Goal: Task Accomplishment & Management: Manage account settings

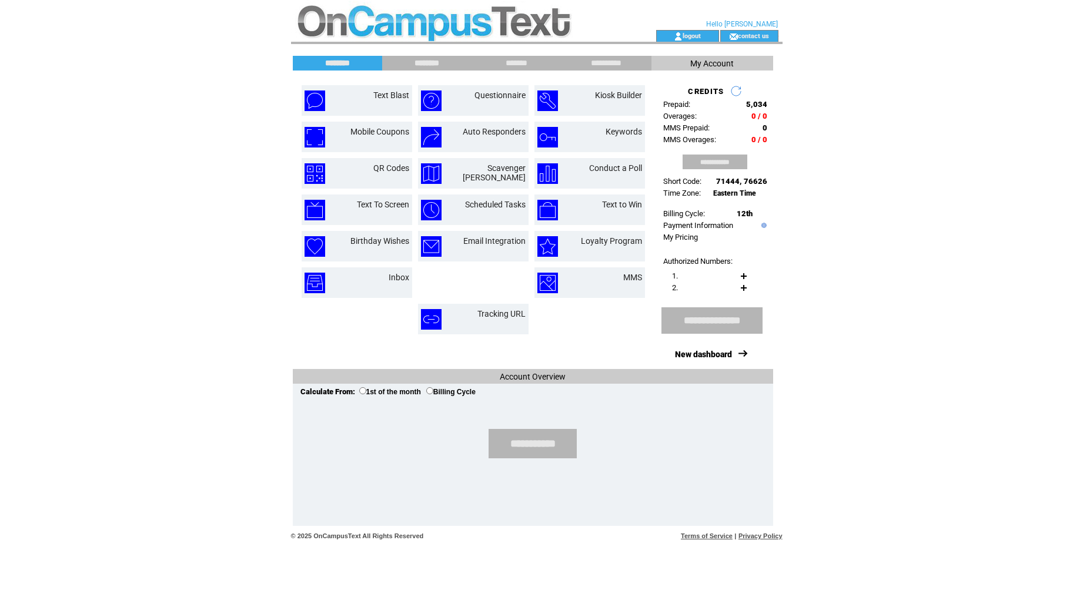
click at [440, 61] on input "********" at bounding box center [427, 63] width 88 height 10
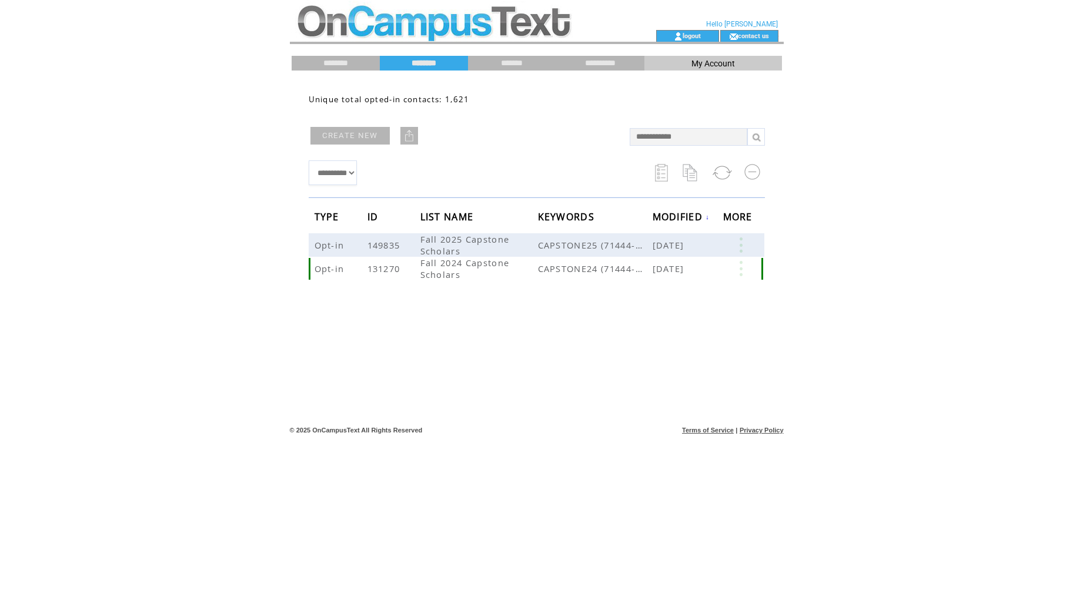
click at [737, 272] on link at bounding box center [740, 268] width 35 height 15
click at [744, 248] on link at bounding box center [740, 245] width 35 height 15
click at [832, 310] on html "**********" at bounding box center [536, 307] width 1073 height 614
click at [742, 241] on link at bounding box center [740, 245] width 35 height 15
click at [684, 243] on link "EDIT" at bounding box center [676, 243] width 19 height 11
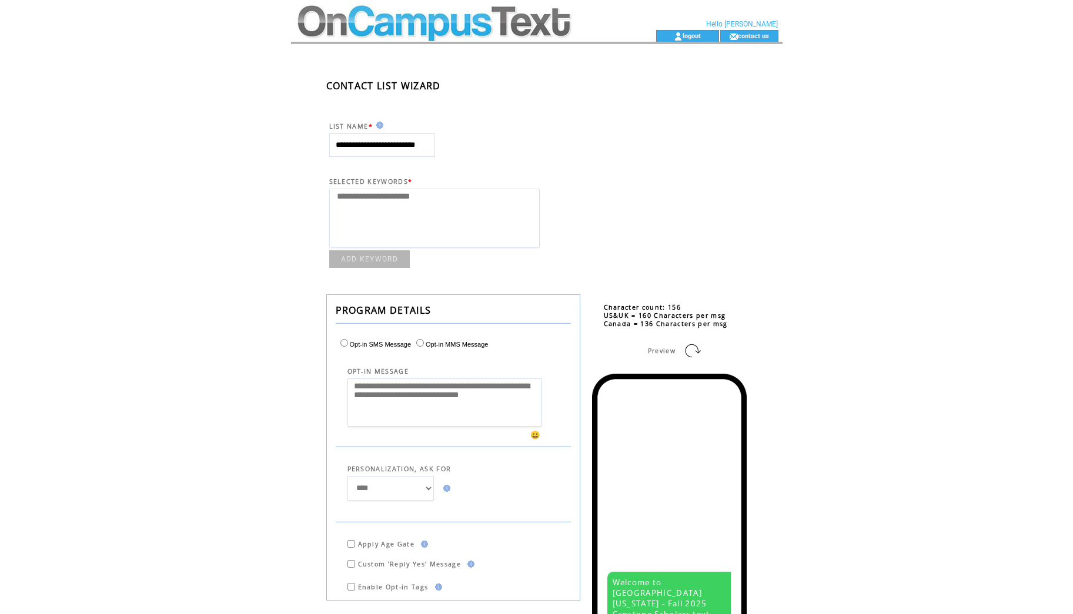
select select
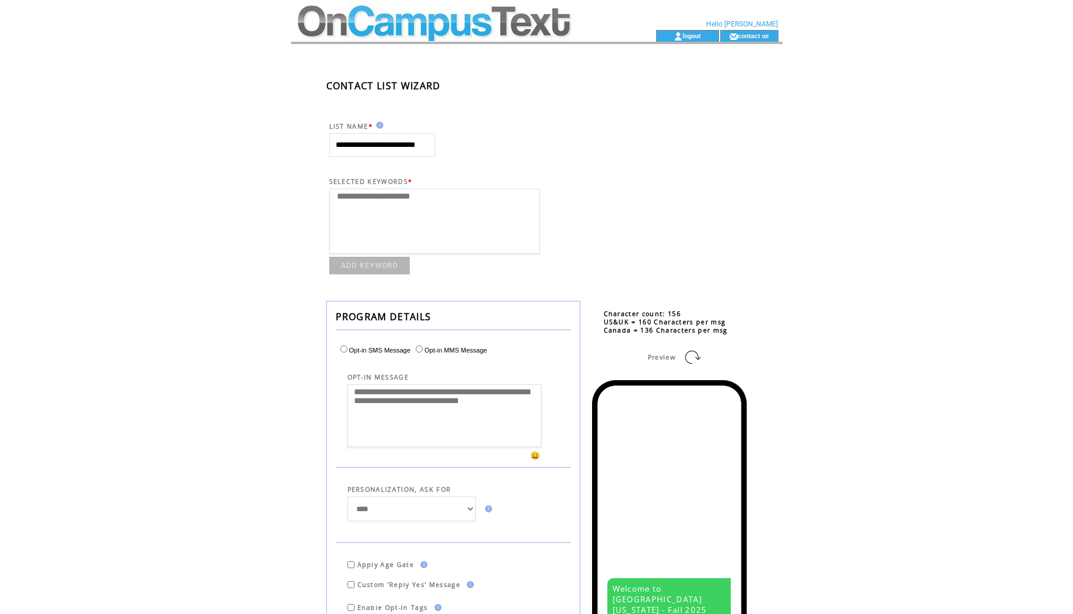
click at [552, 29] on td at bounding box center [452, 15] width 323 height 30
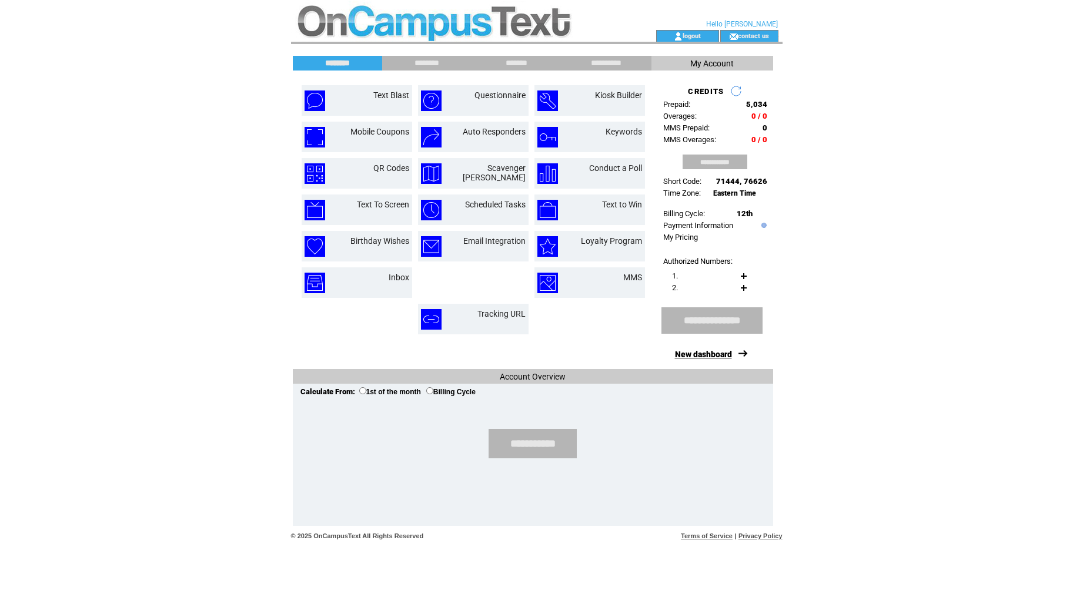
click at [708, 355] on link "New dashboard" at bounding box center [703, 354] width 57 height 9
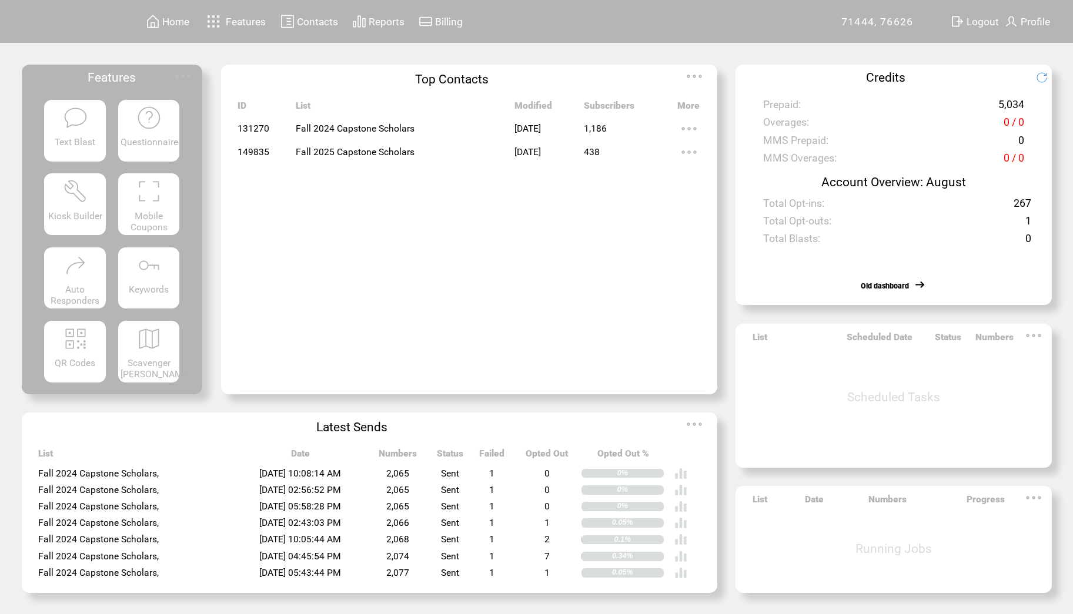
click at [692, 150] on img at bounding box center [689, 153] width 24 height 24
click at [627, 185] on link "438" at bounding box center [646, 187] width 59 height 18
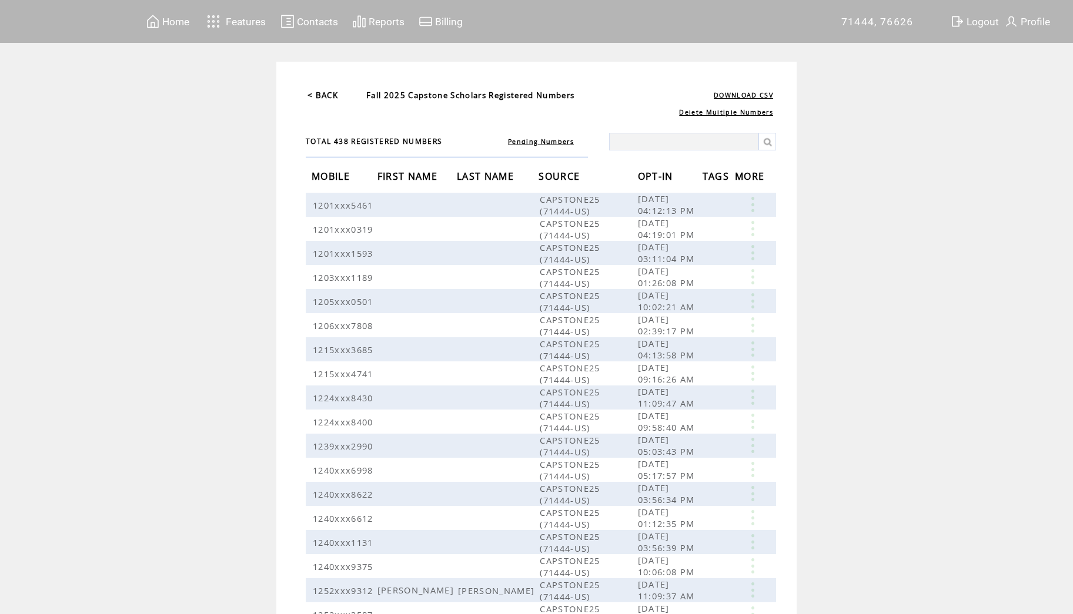
click at [1031, 16] on span "Profile" at bounding box center [1035, 22] width 29 height 12
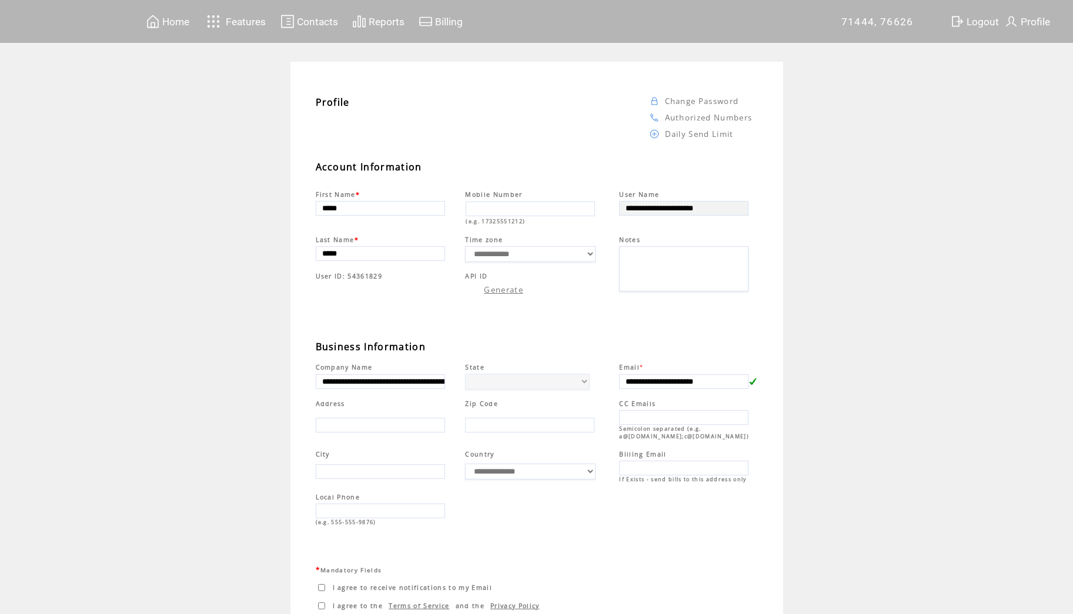
click at [309, 19] on span "Contacts" at bounding box center [317, 22] width 41 height 12
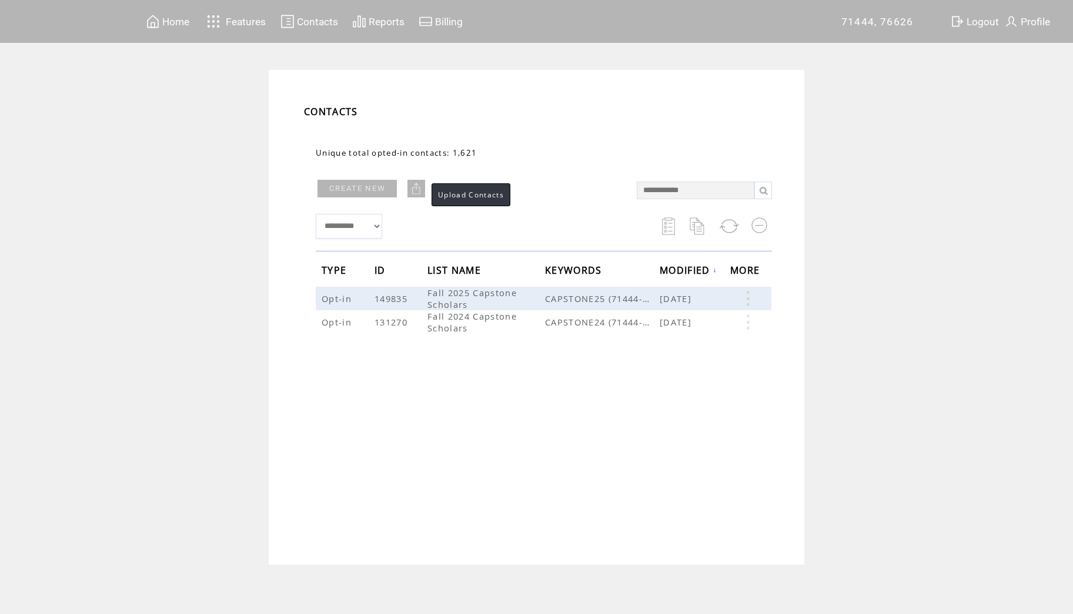
click at [420, 189] on img at bounding box center [416, 189] width 12 height 12
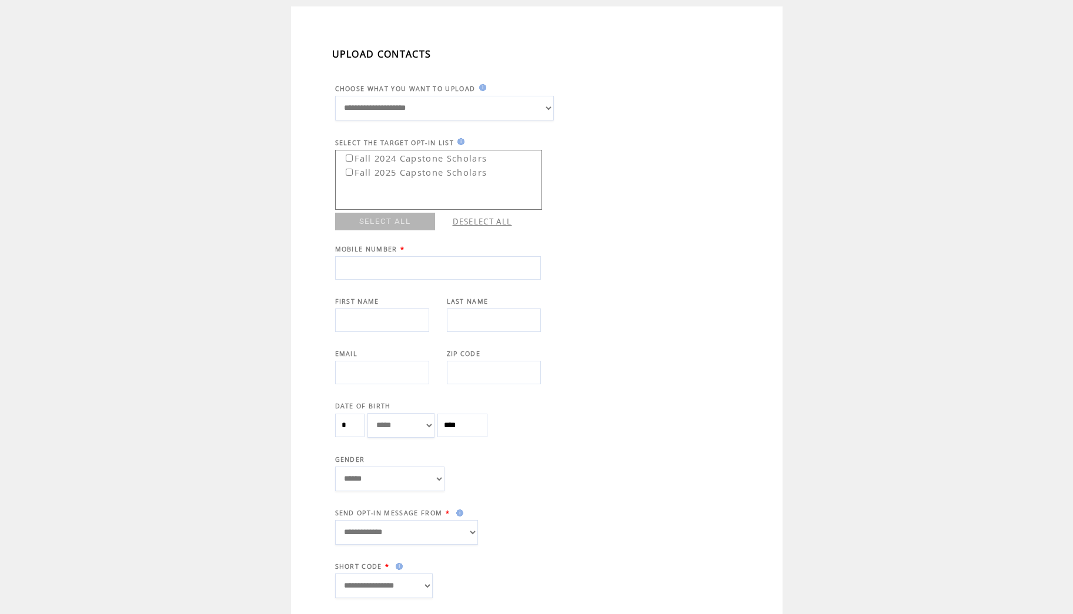
scroll to position [55, 0]
select select "*******"
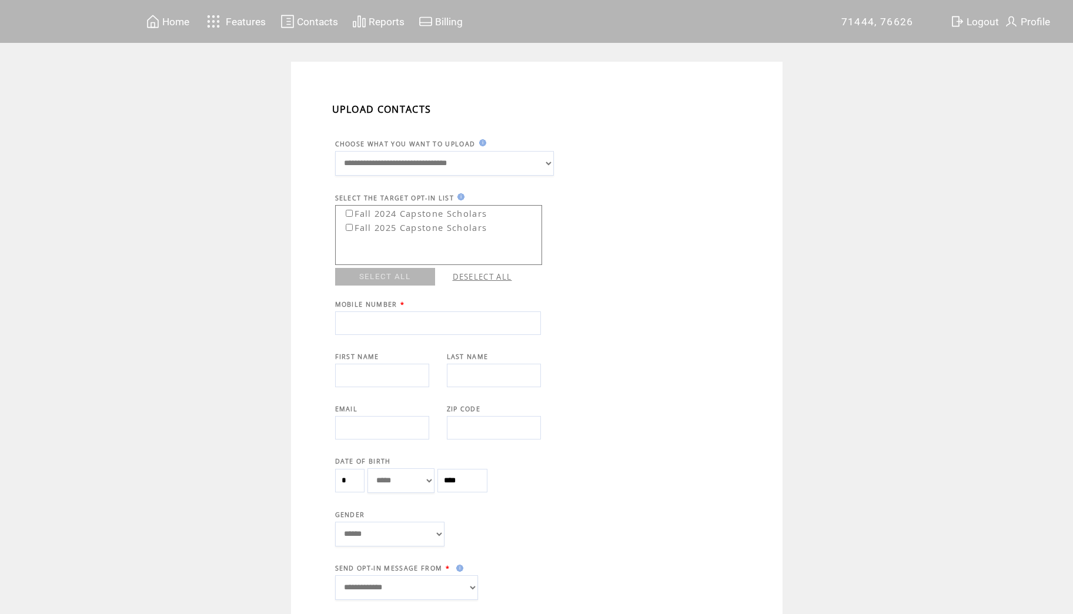
scroll to position [0, 0]
click at [181, 23] on span "Home" at bounding box center [175, 22] width 27 height 12
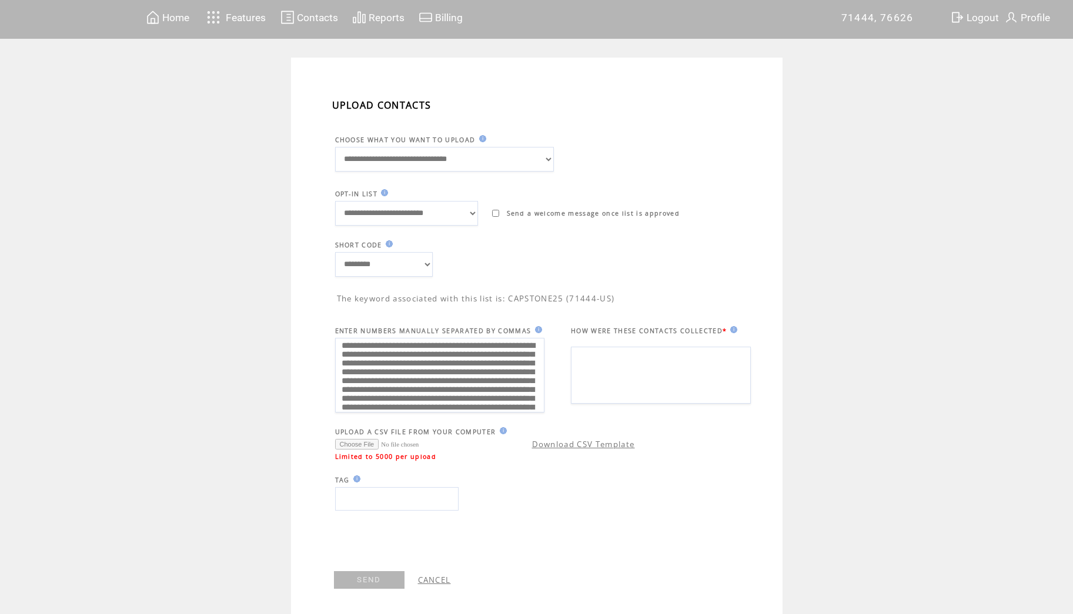
scroll to position [4, 0]
click at [639, 380] on textarea at bounding box center [661, 375] width 180 height 57
type textarea "**********"
click at [398, 496] on input "text" at bounding box center [396, 499] width 123 height 24
type input "**********"
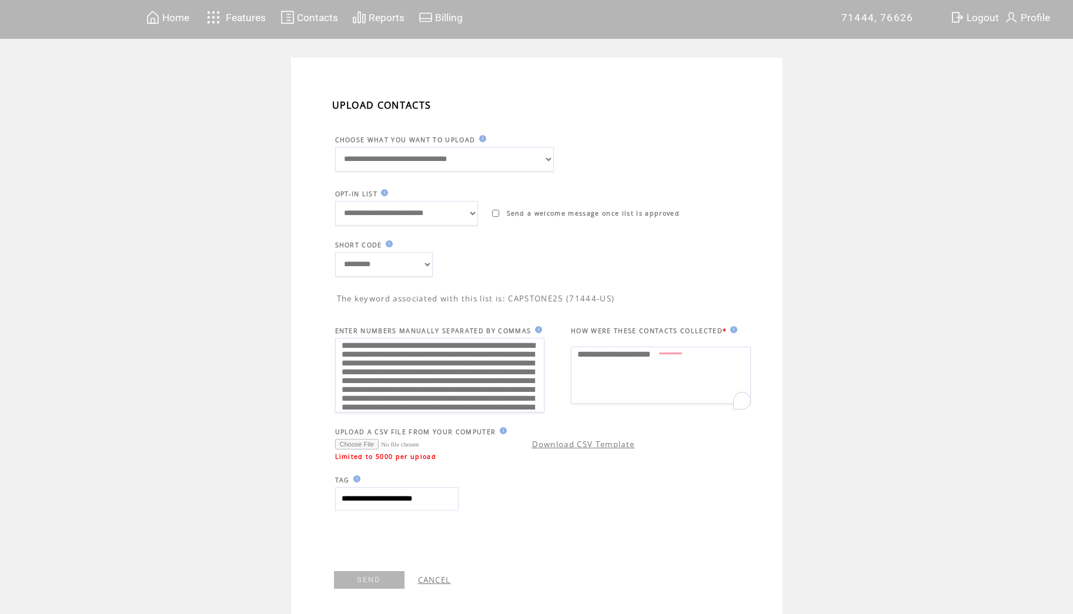
click at [383, 579] on link "SEND" at bounding box center [369, 581] width 71 height 18
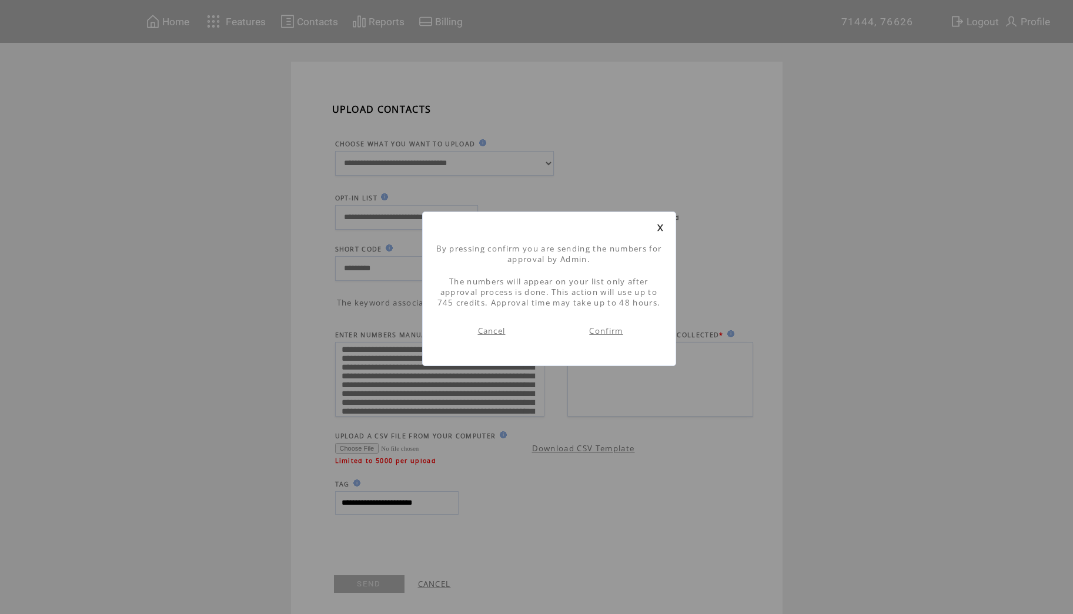
scroll to position [1, 0]
click at [619, 331] on link "Confirm" at bounding box center [606, 331] width 34 height 11
